Goal: Information Seeking & Learning: Learn about a topic

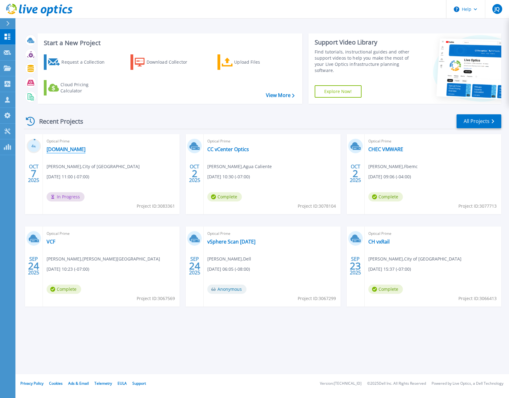
click at [85, 148] on link "[DOMAIN_NAME]" at bounding box center [66, 149] width 39 height 6
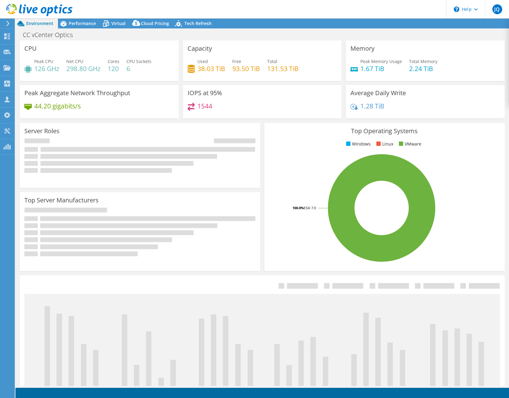
select select "USD"
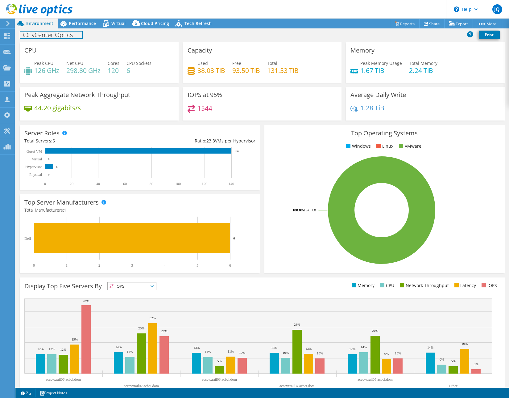
click at [78, 31] on div "CC vCenter Optics Print" at bounding box center [262, 34] width 494 height 11
click at [79, 28] on div "Performance" at bounding box center [79, 24] width 43 height 10
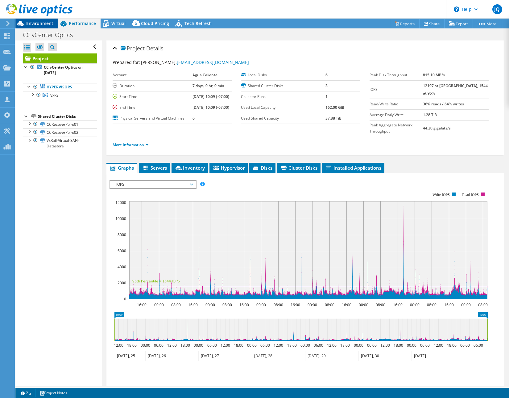
click at [46, 24] on span "Environment" at bounding box center [39, 23] width 27 height 6
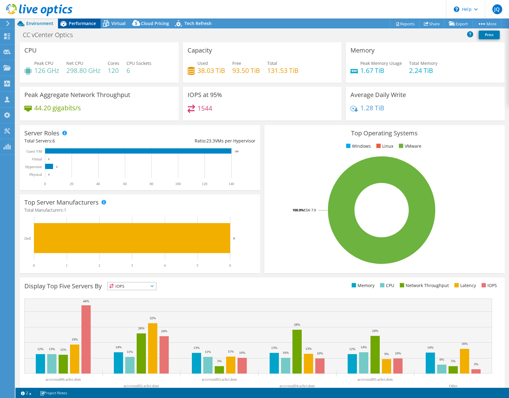
click at [78, 23] on span "Performance" at bounding box center [82, 23] width 27 height 6
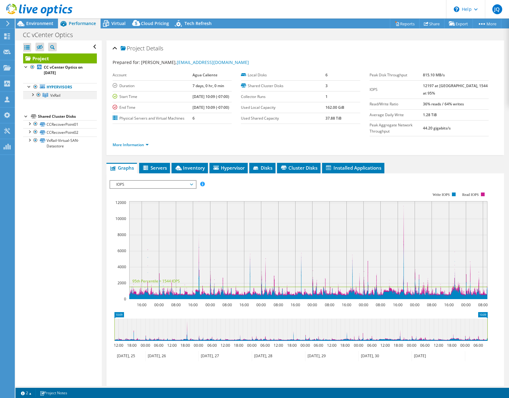
click at [32, 94] on div at bounding box center [32, 94] width 6 height 6
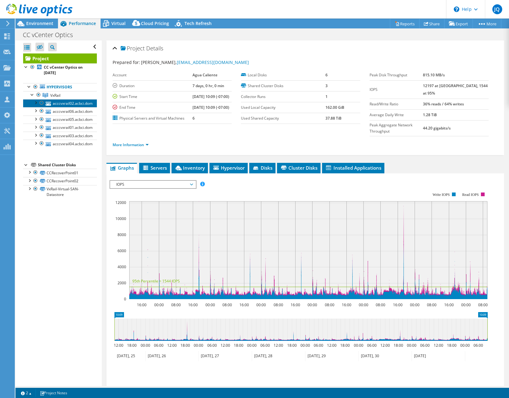
click at [71, 105] on link "acccvxrail02.acbci.dom" at bounding box center [60, 103] width 74 height 8
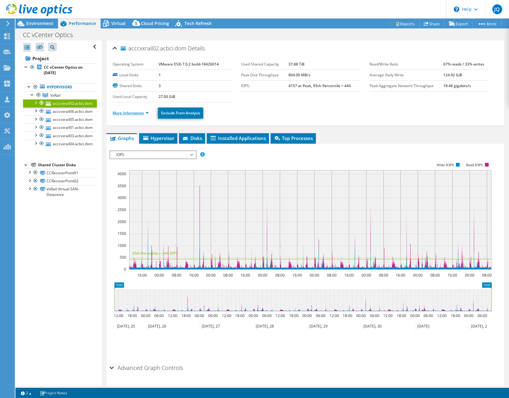
click at [134, 111] on link "More Information" at bounding box center [131, 112] width 36 height 5
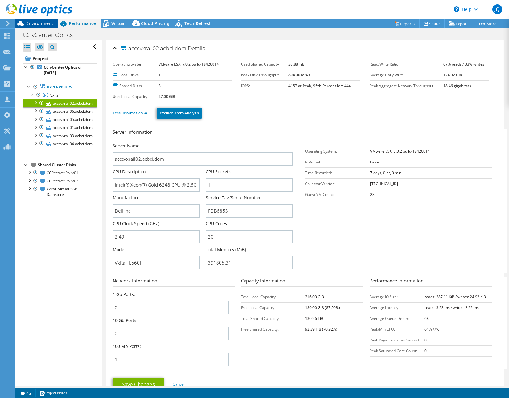
click at [36, 24] on span "Environment" at bounding box center [39, 23] width 27 height 6
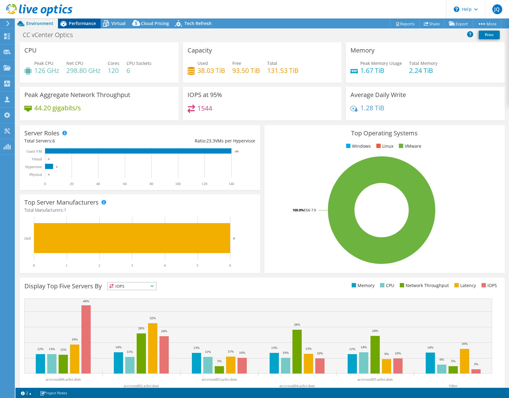
click at [83, 24] on span "Performance" at bounding box center [82, 23] width 27 height 6
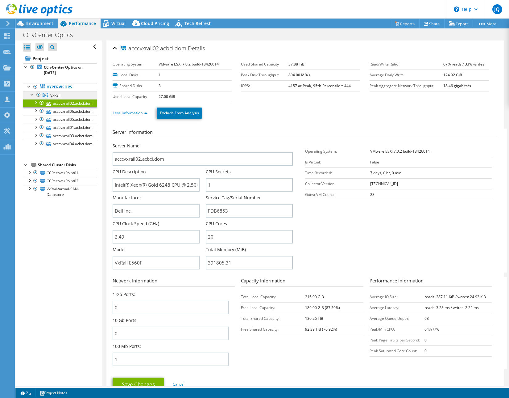
click at [56, 94] on span "VxRail" at bounding box center [55, 95] width 10 height 5
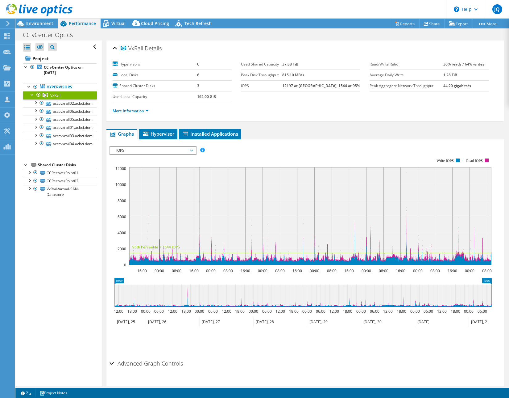
click at [137, 149] on span "IOPS" at bounding box center [152, 150] width 79 height 7
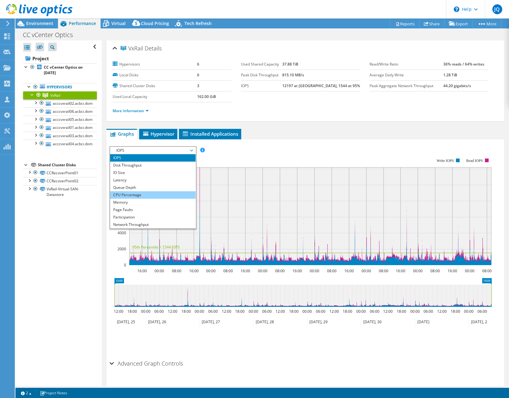
click at [127, 193] on li "CPU Percentage" at bounding box center [152, 194] width 85 height 7
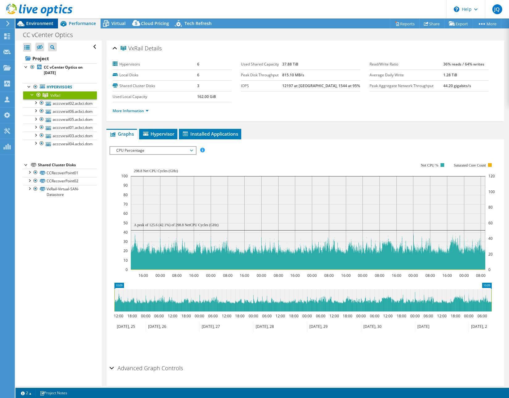
click at [35, 23] on span "Environment" at bounding box center [39, 23] width 27 height 6
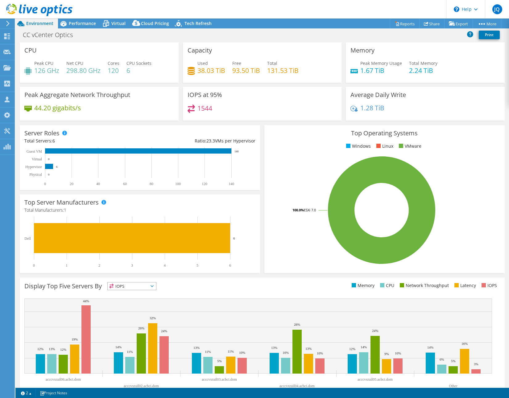
drag, startPoint x: 359, startPoint y: 72, endPoint x: 382, endPoint y: 72, distance: 22.8
click at [378, 72] on h4 "1.67 TiB" at bounding box center [381, 70] width 42 height 7
click at [108, 23] on icon at bounding box center [106, 24] width 6 height 5
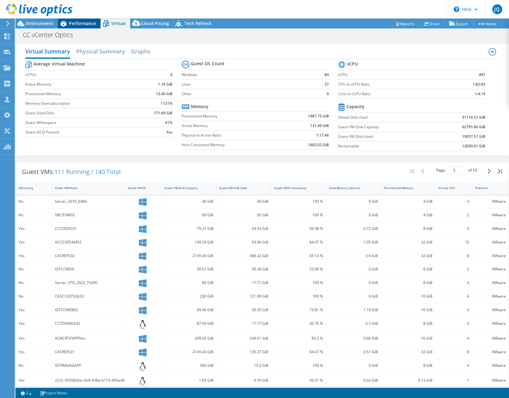
click at [70, 23] on span "Performance" at bounding box center [82, 23] width 27 height 6
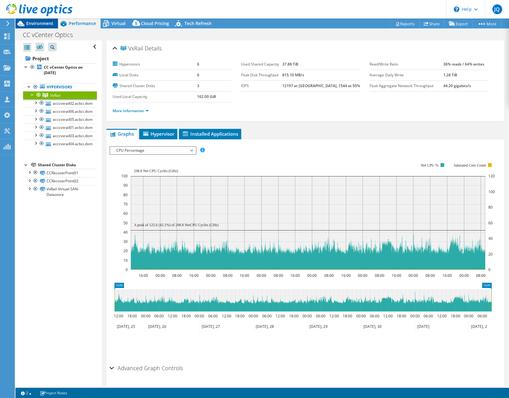
click at [27, 21] on span "Environment" at bounding box center [39, 23] width 27 height 6
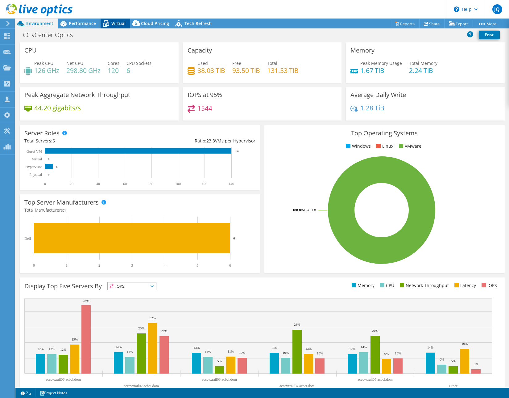
click at [113, 26] on span "Virtual" at bounding box center [118, 23] width 14 height 6
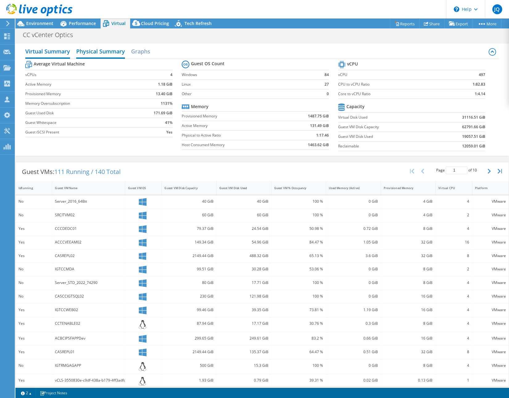
drag, startPoint x: 98, startPoint y: 52, endPoint x: 104, endPoint y: 52, distance: 5.6
click at [98, 52] on h2 "Physical Summary" at bounding box center [100, 52] width 49 height 14
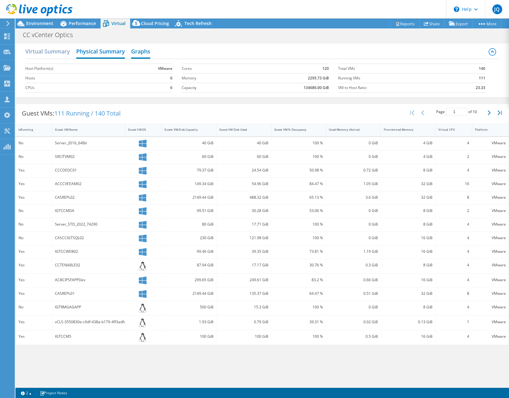
click at [137, 52] on h2 "Graphs" at bounding box center [140, 52] width 19 height 14
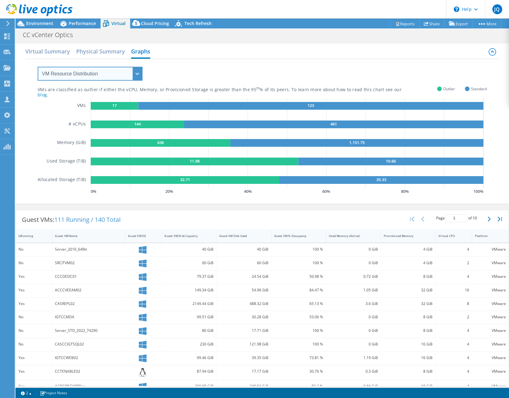
click at [125, 71] on select "VM Resource Distribution Provisioning Contrast Over Provisioning" at bounding box center [90, 74] width 105 height 14
select select "Over Provisioning"
click at [38, 67] on select "VM Resource Distribution Provisioning Contrast Over Provisioning" at bounding box center [90, 74] width 105 height 14
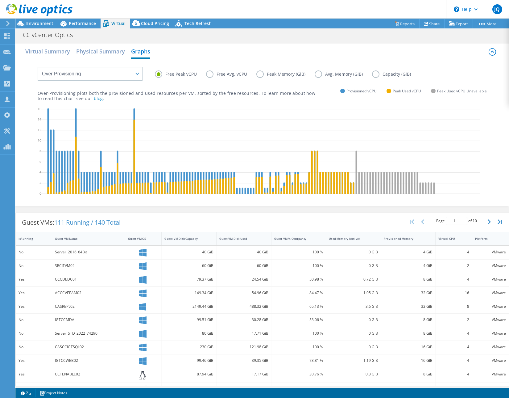
click at [260, 75] on label "Peak Memory (GiB)" at bounding box center [285, 73] width 58 height 7
click at [0, 0] on input "Peak Memory (GiB)" at bounding box center [0, 0] width 0 height 0
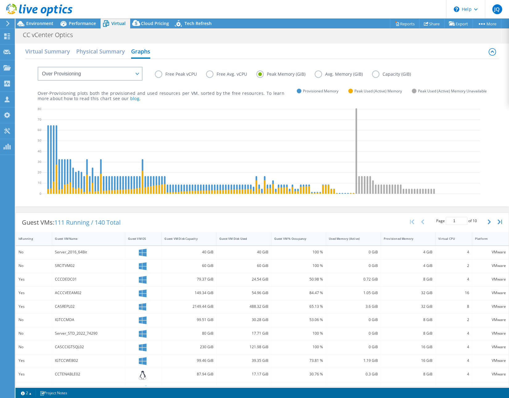
click at [319, 71] on label "Avg. Memory (GiB)" at bounding box center [343, 73] width 57 height 7
click at [0, 0] on input "Avg. Memory (GiB)" at bounding box center [0, 0] width 0 height 0
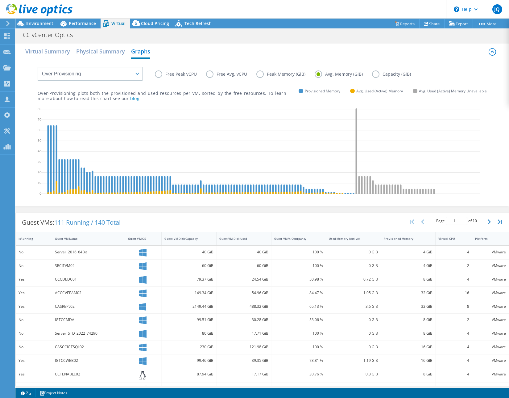
click at [259, 75] on label "Peak Memory (GiB)" at bounding box center [285, 73] width 58 height 7
click at [0, 0] on input "Peak Memory (GiB)" at bounding box center [0, 0] width 0 height 0
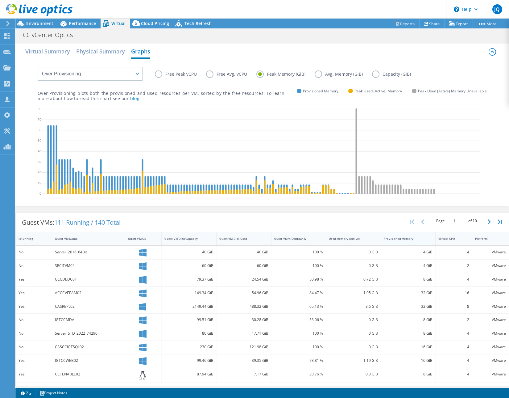
click at [386, 236] on div "Provisioned Memory" at bounding box center [405, 238] width 42 height 4
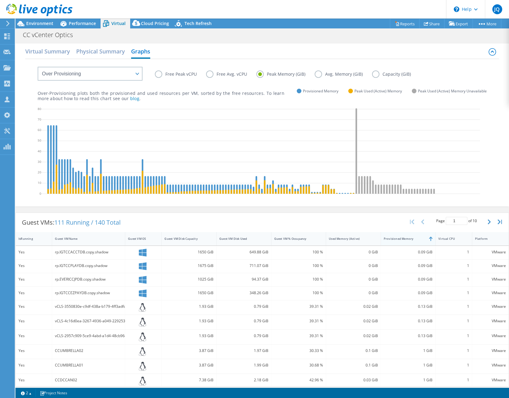
click at [388, 237] on div "Provisioned Memory" at bounding box center [405, 238] width 42 height 4
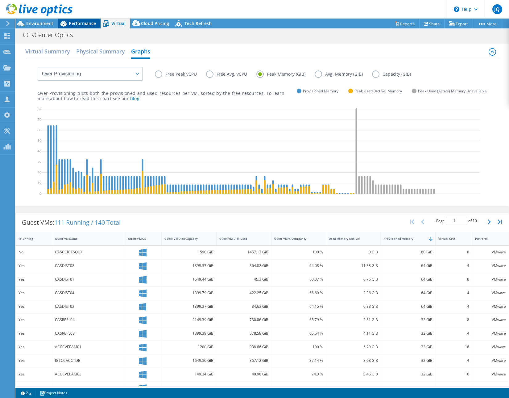
click at [79, 23] on span "Performance" at bounding box center [82, 23] width 27 height 6
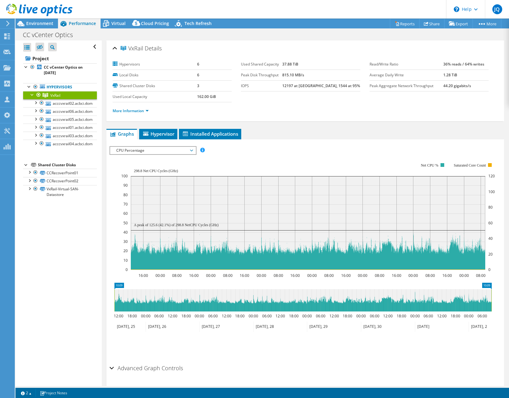
click at [158, 152] on span "CPU Percentage" at bounding box center [152, 150] width 79 height 7
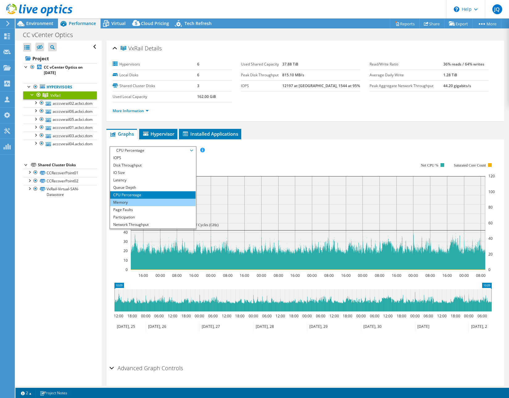
click at [156, 202] on li "Memory" at bounding box center [152, 201] width 85 height 7
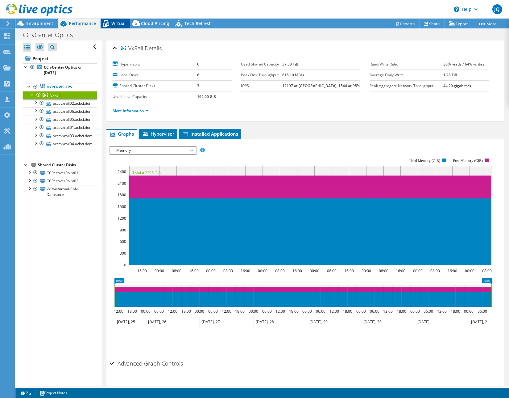
click at [117, 25] on span "Virtual" at bounding box center [118, 23] width 14 height 6
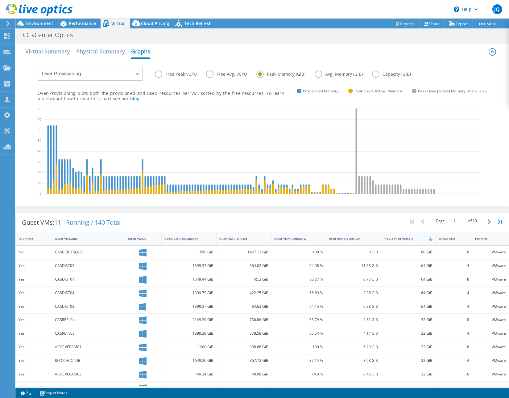
scroll to position [12, 0]
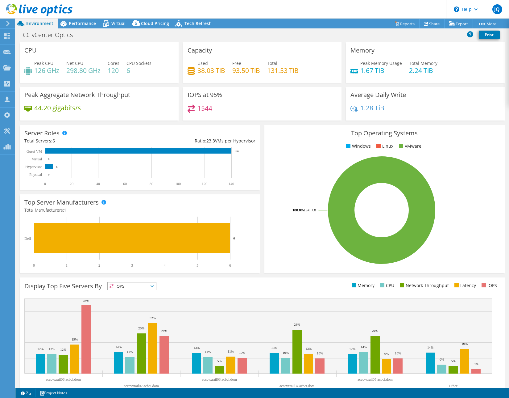
select select "USD"
